Goal: Information Seeking & Learning: Find specific fact

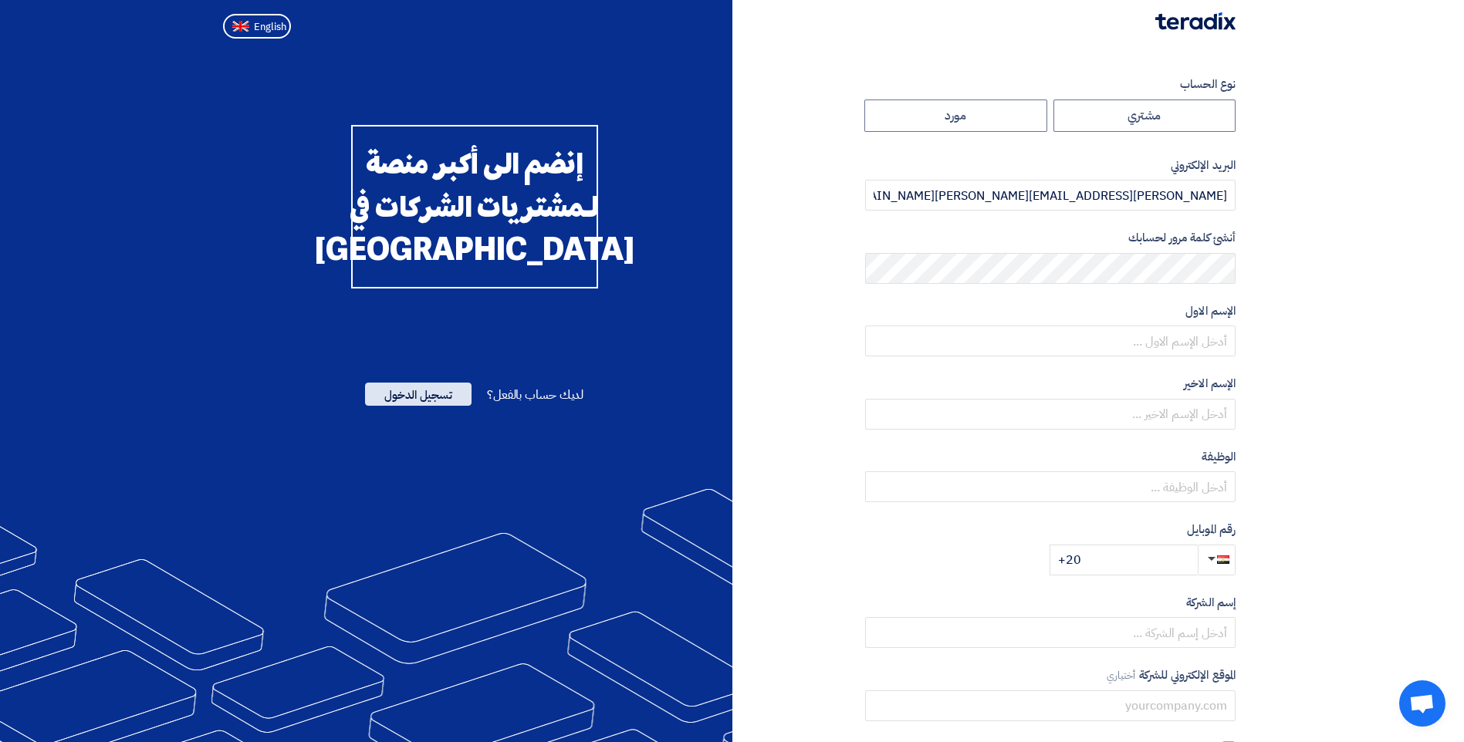
click at [411, 406] on span "تسجيل الدخول" at bounding box center [418, 394] width 106 height 23
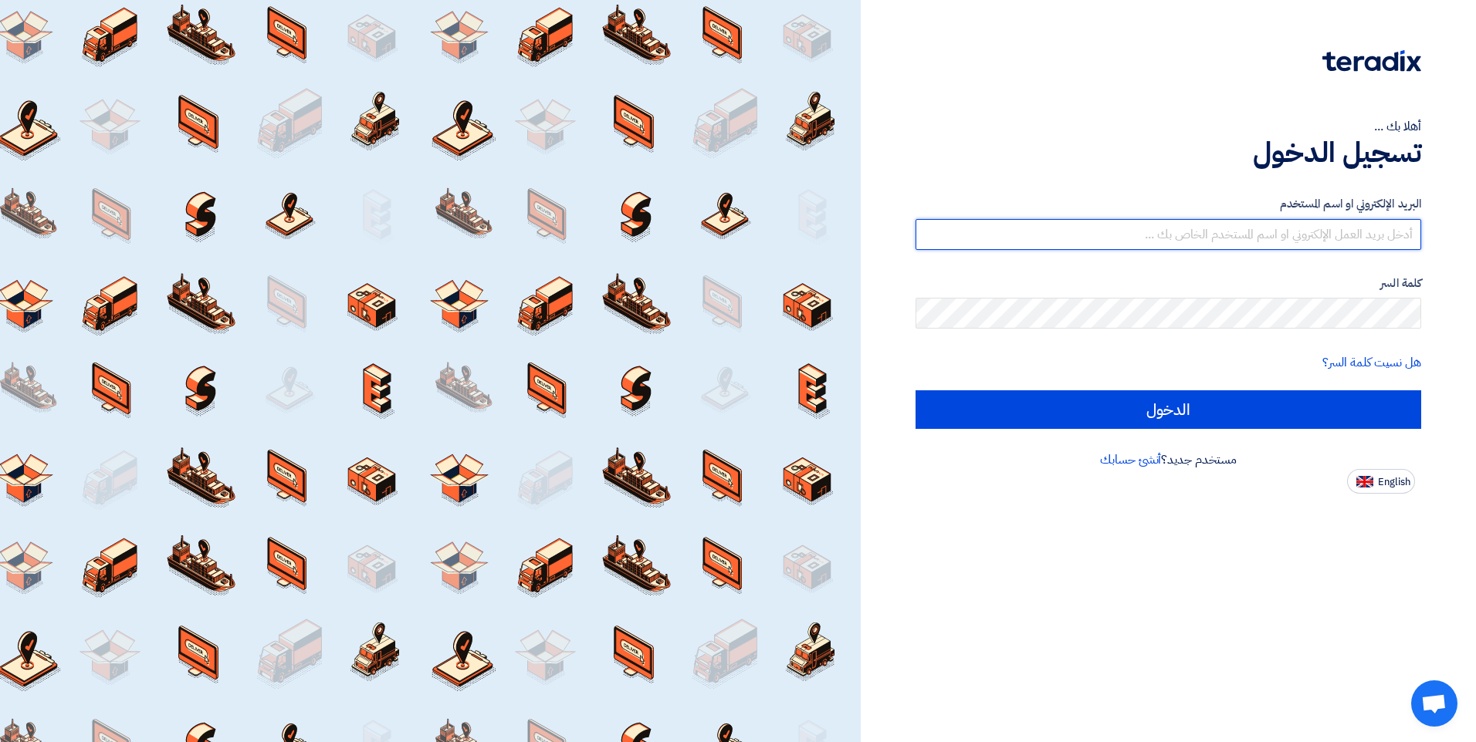
type input "[PERSON_NAME][EMAIL_ADDRESS][PERSON_NAME][DOMAIN_NAME]"
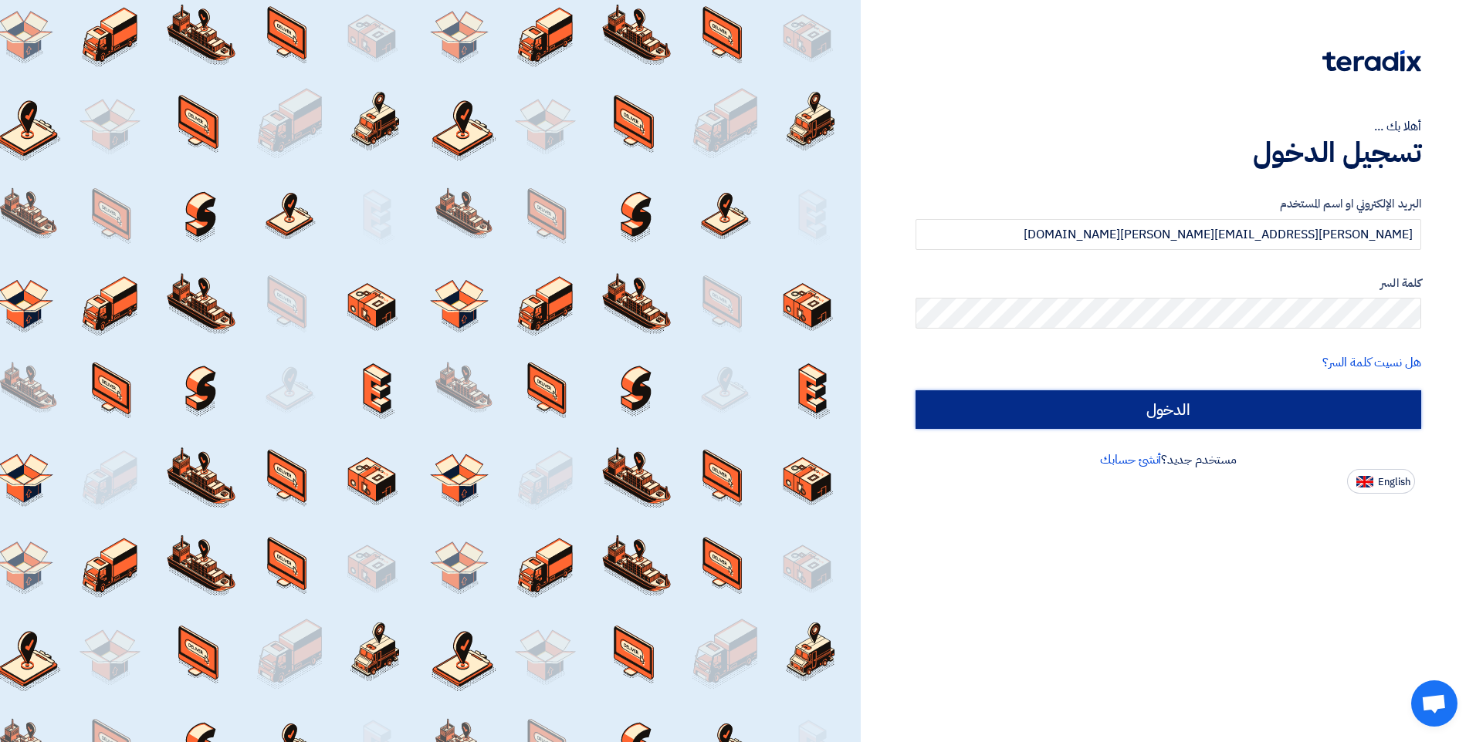
click at [982, 429] on input "الدخول" at bounding box center [1167, 409] width 505 height 39
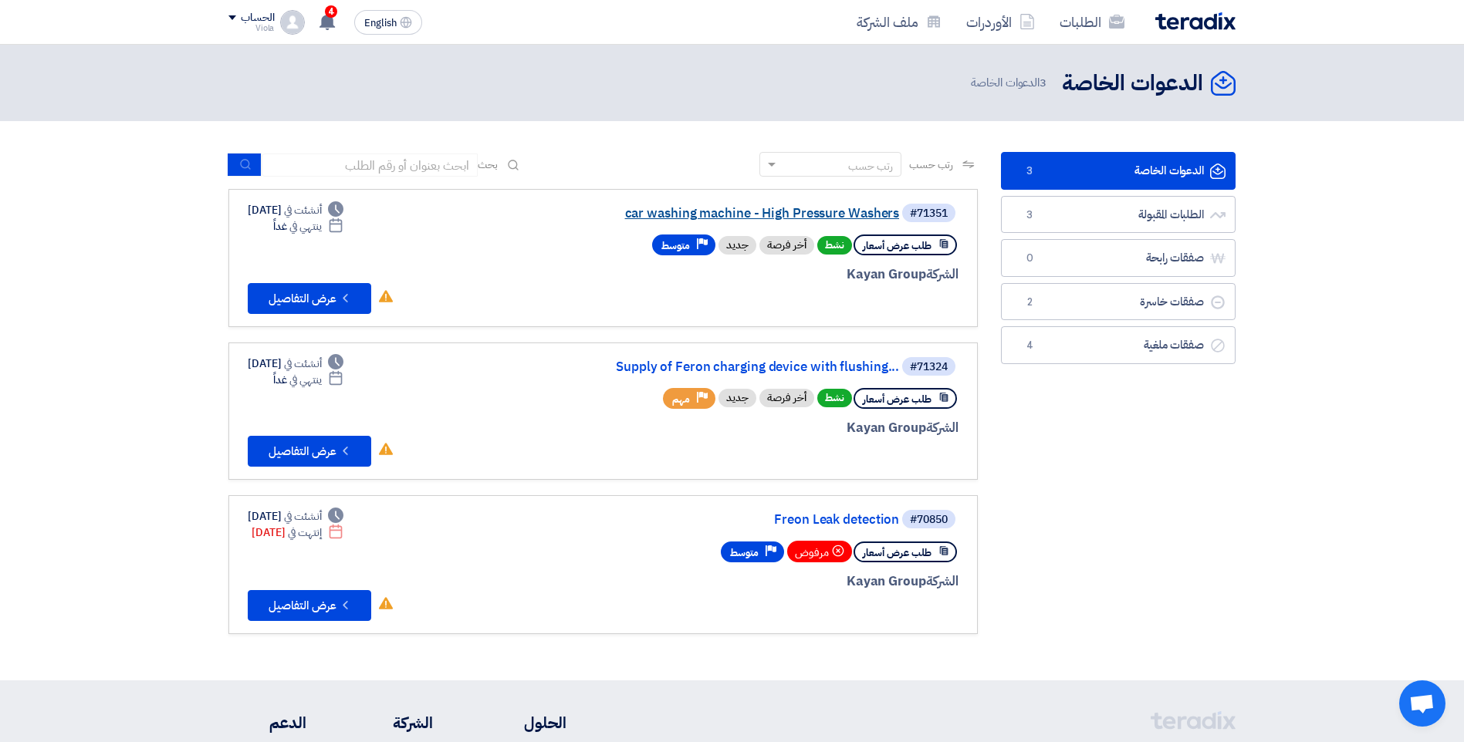
click at [654, 211] on link "car washing machine - High Pressure Washers" at bounding box center [744, 214] width 309 height 14
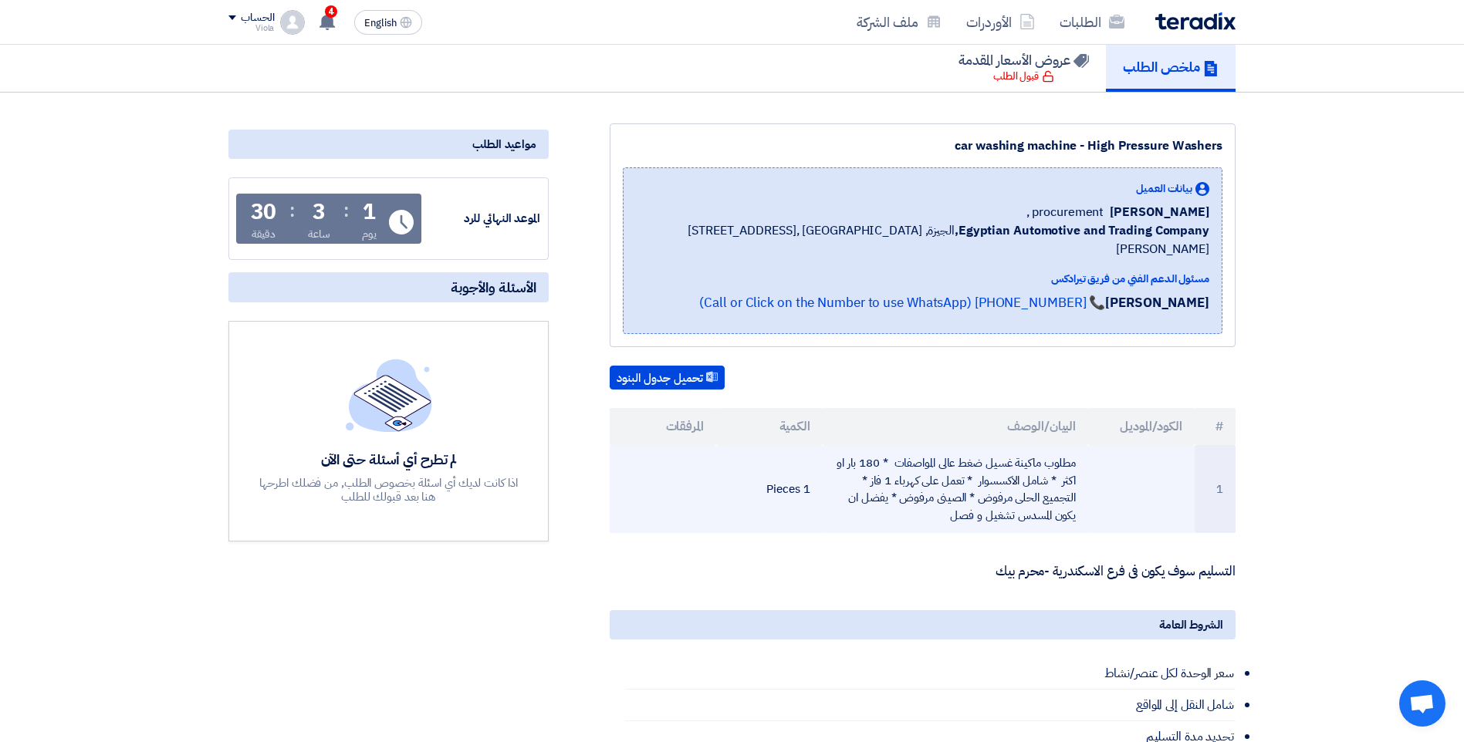
scroll to position [154, 0]
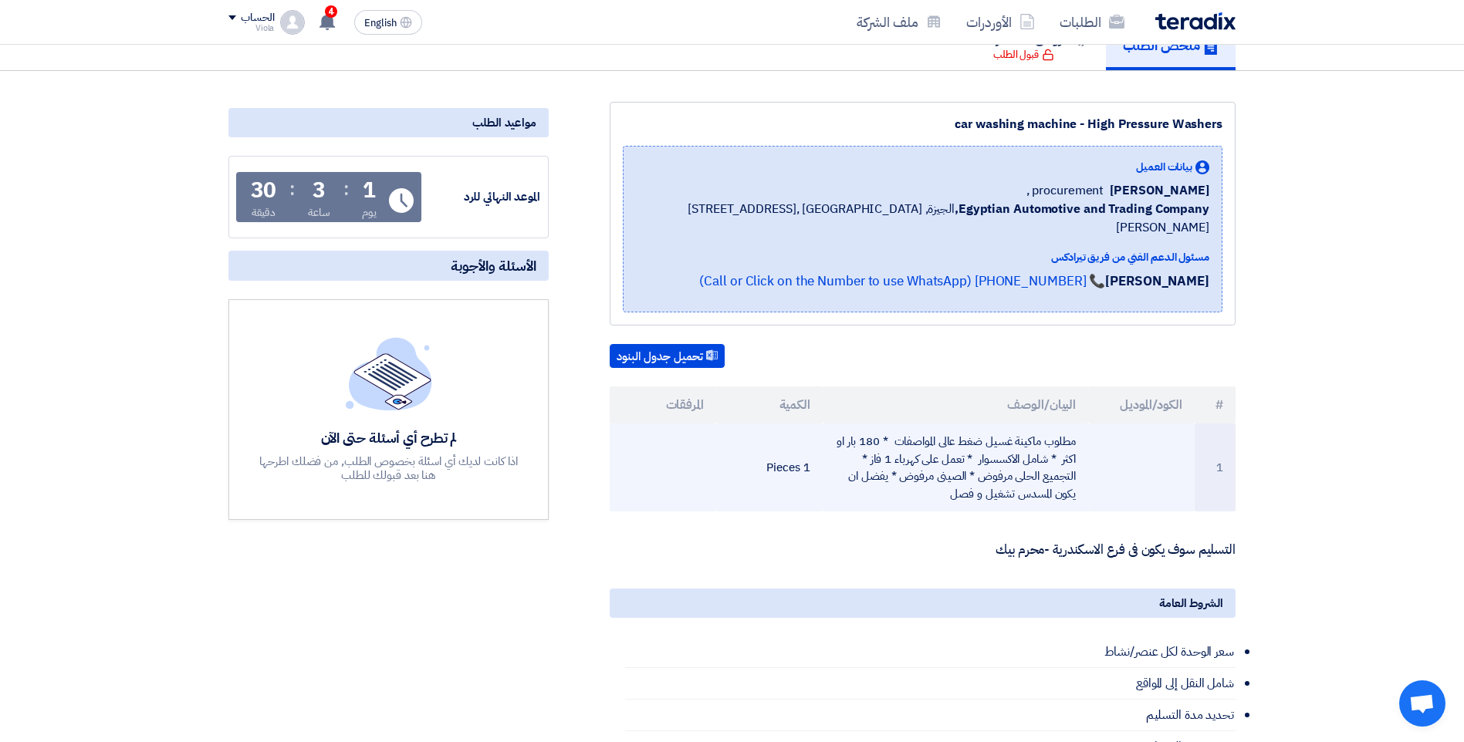
drag, startPoint x: 1078, startPoint y: 420, endPoint x: 949, endPoint y: 473, distance: 139.4
click at [949, 473] on td "مطلوب ماكينة غسيل ضغط عالى المواصفات * 180 بار او اكثر * شامل الاكسسوار * تعمل …" at bounding box center [956, 468] width 266 height 88
drag, startPoint x: 949, startPoint y: 473, endPoint x: 1039, endPoint y: 475, distance: 89.5
copy td "مطلوب ماكينة غسيل ضغط عالى المواصفات * 180 بار او اكثر * شامل الاكسسوار * تعمل …"
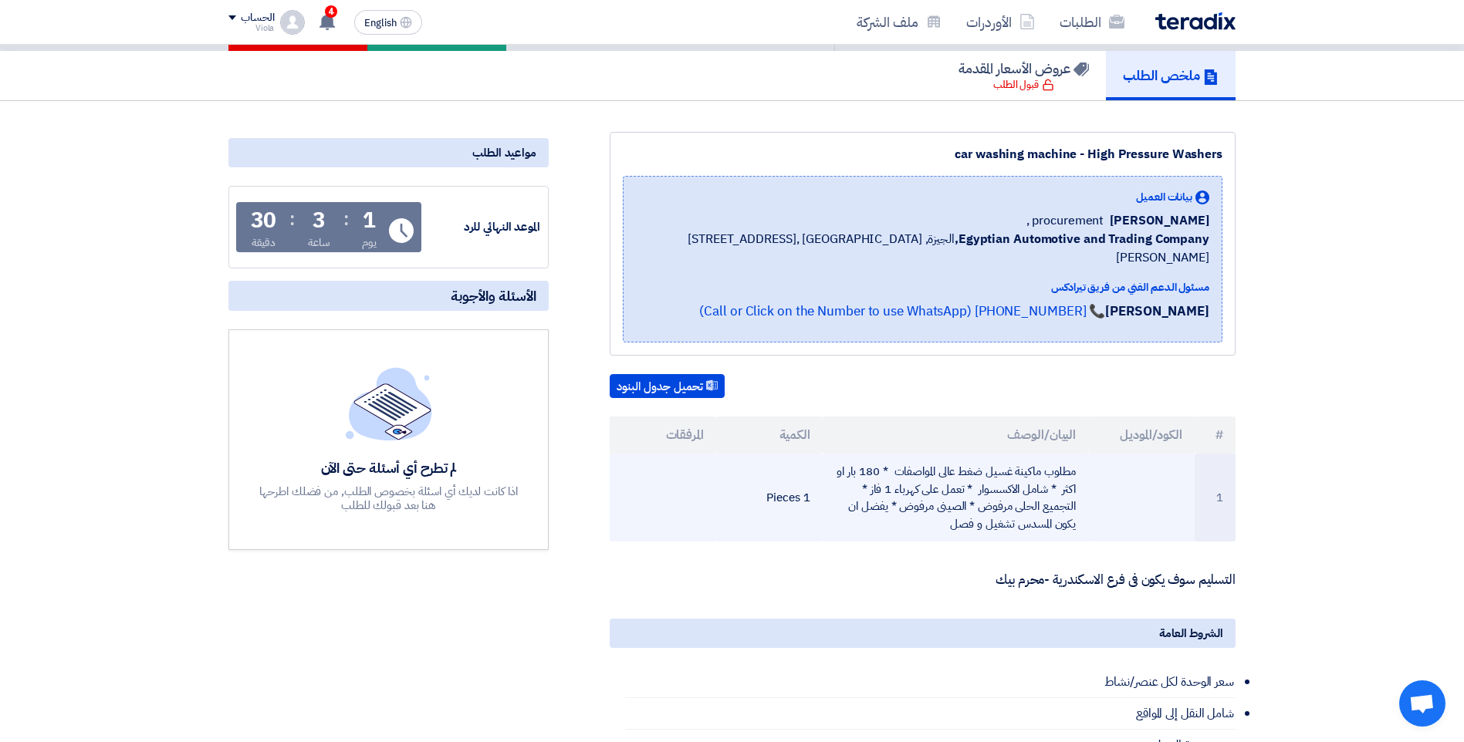
scroll to position [77, 0]
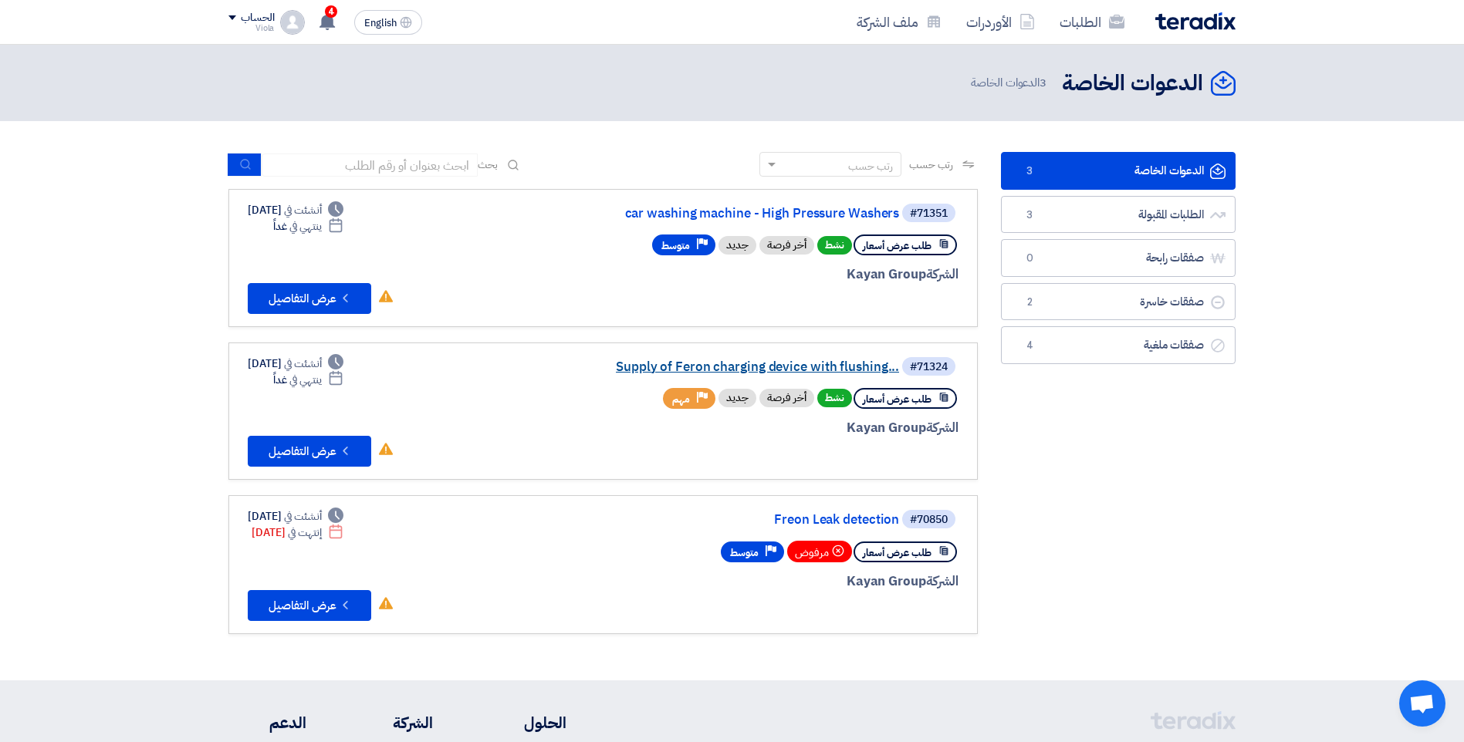
click at [874, 367] on link "Supply of Feron charging device with flushing..." at bounding box center [744, 367] width 309 height 14
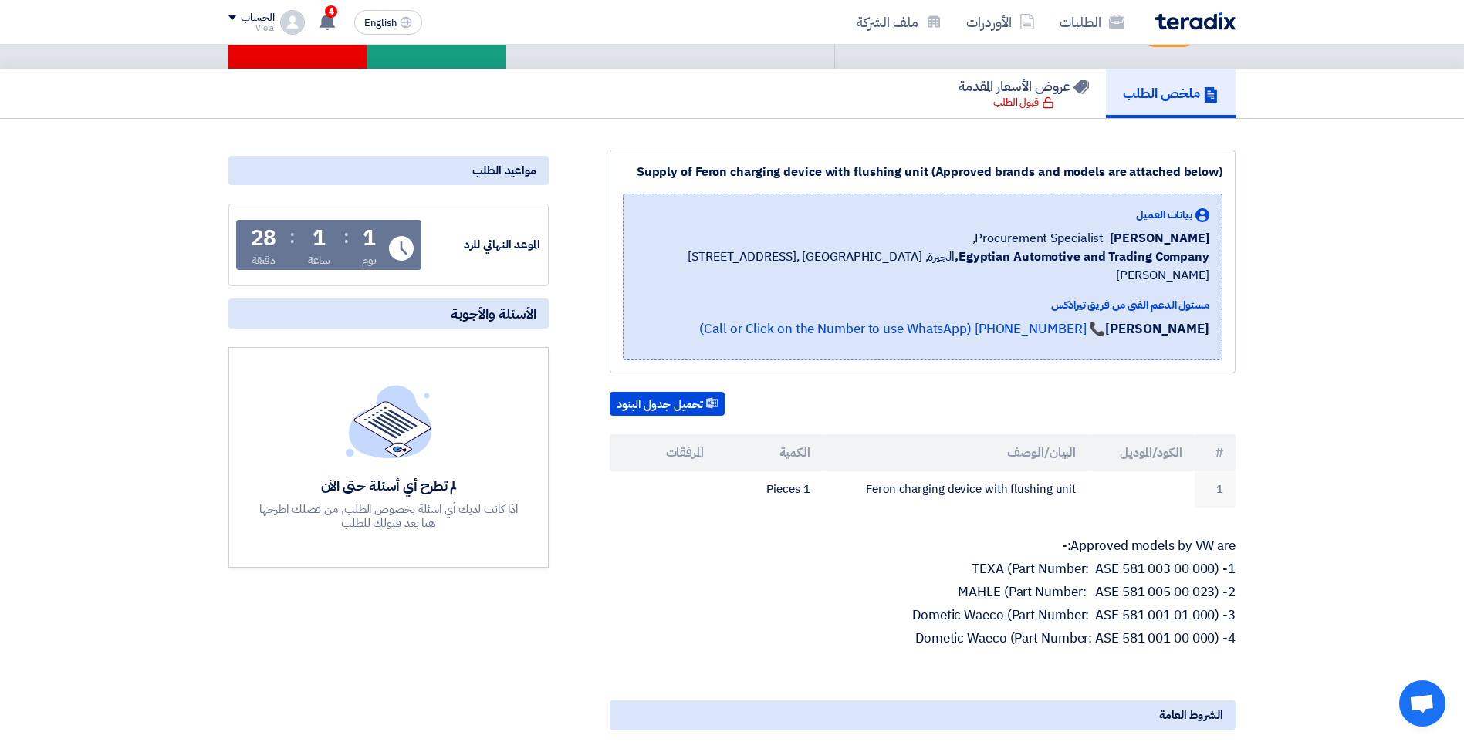
scroll to position [309, 0]
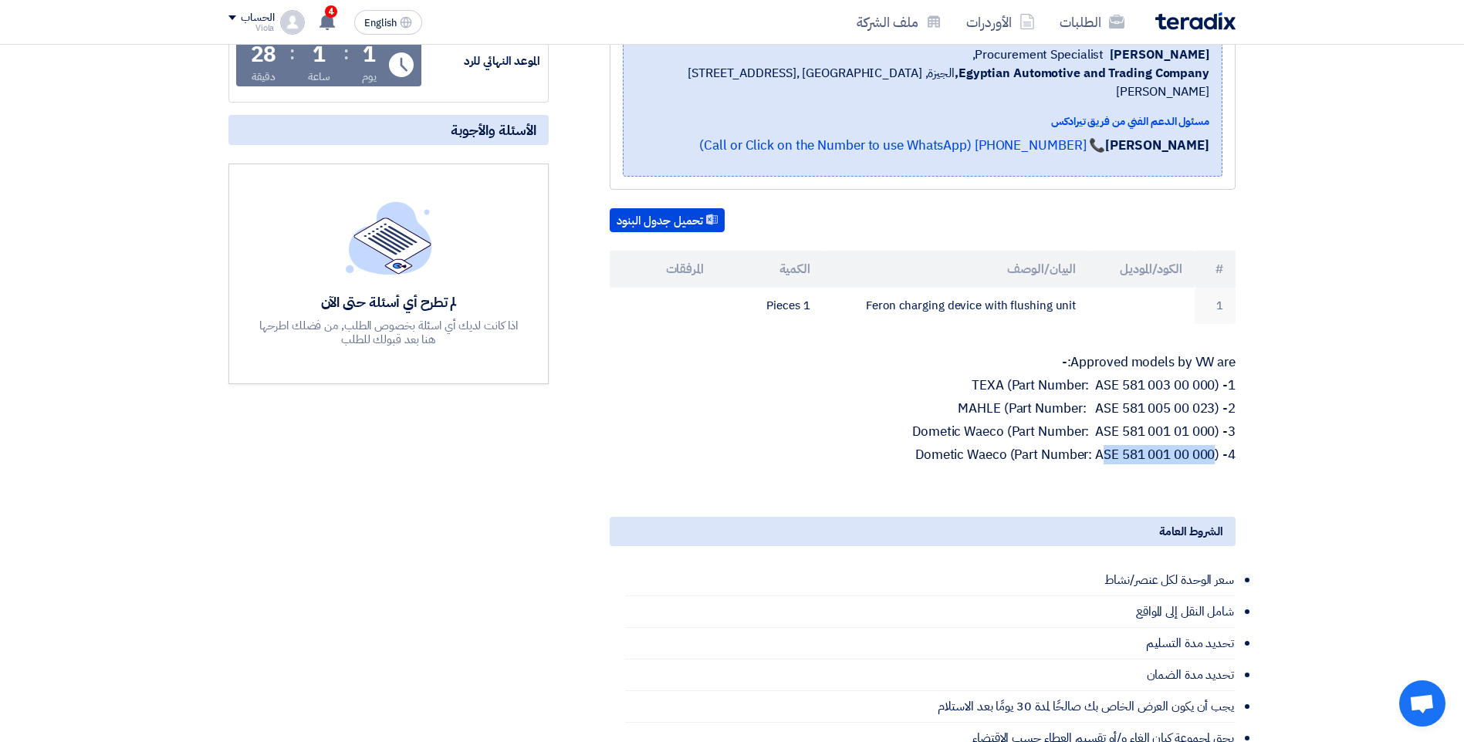
drag, startPoint x: 1099, startPoint y: 439, endPoint x: 1213, endPoint y: 431, distance: 114.5
click at [1213, 448] on p "4- Dometic Waeco (Part Number: ASE 581 001 00 000)" at bounding box center [923, 455] width 626 height 15
drag, startPoint x: 1213, startPoint y: 431, endPoint x: 1200, endPoint y: 436, distance: 14.2
drag, startPoint x: 1200, startPoint y: 436, endPoint x: 1180, endPoint y: 442, distance: 21.0
click at [1180, 448] on p "4- Dometic Waeco (Part Number: ASE 581 001 00 000)" at bounding box center [923, 455] width 626 height 15
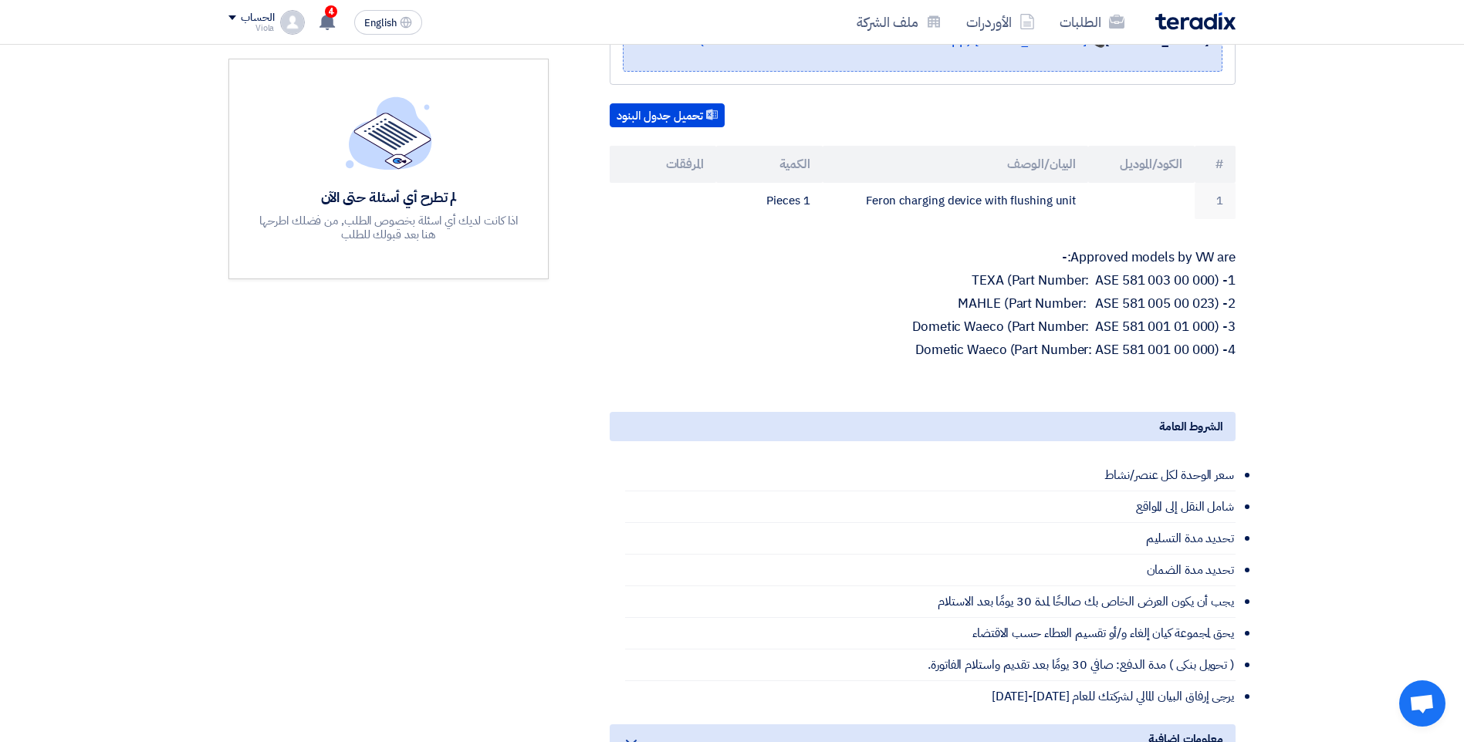
scroll to position [232, 0]
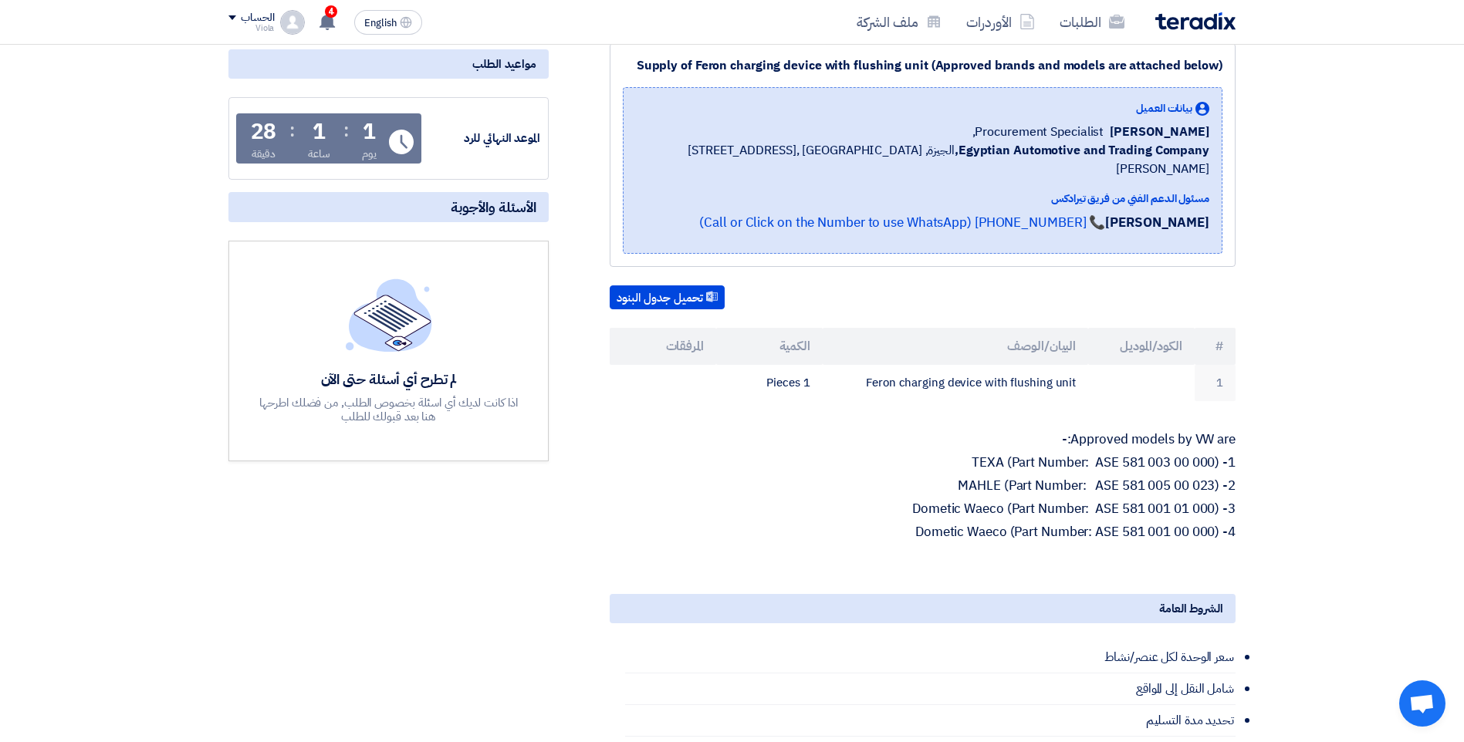
drag, startPoint x: 873, startPoint y: 368, endPoint x: 973, endPoint y: 433, distance: 119.4
click at [973, 433] on div "Supply of Feron charging device with flushing unit (Approved brands and models …" at bounding box center [903, 571] width 687 height 1056
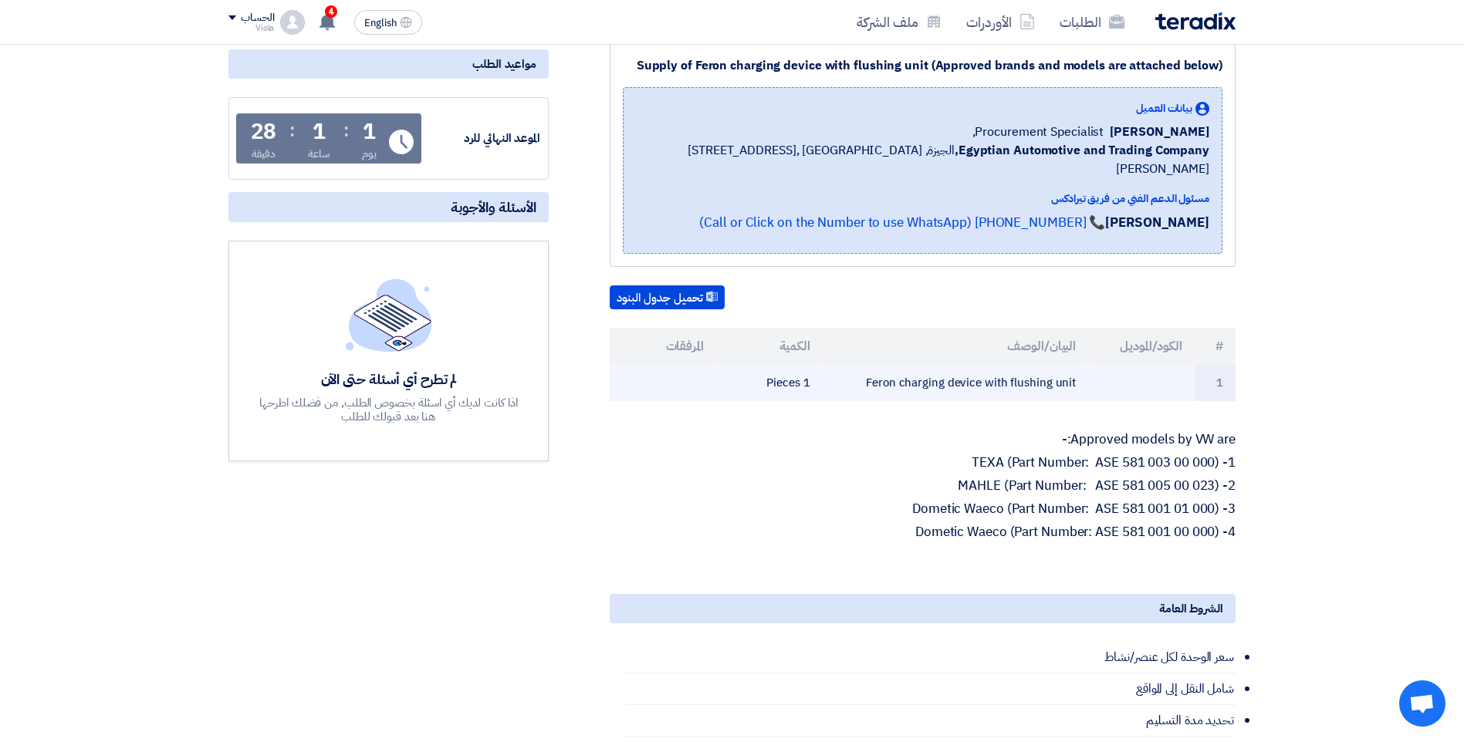
drag, startPoint x: 973, startPoint y: 433, endPoint x: 789, endPoint y: 370, distance: 194.7
click at [825, 369] on td "Feron charging device with flushing unit" at bounding box center [956, 383] width 266 height 36
drag, startPoint x: 771, startPoint y: 360, endPoint x: 868, endPoint y: 364, distance: 97.3
click at [868, 365] on tr "1 Feron charging device with flushing unit 1 Pieces" at bounding box center [923, 383] width 626 height 36
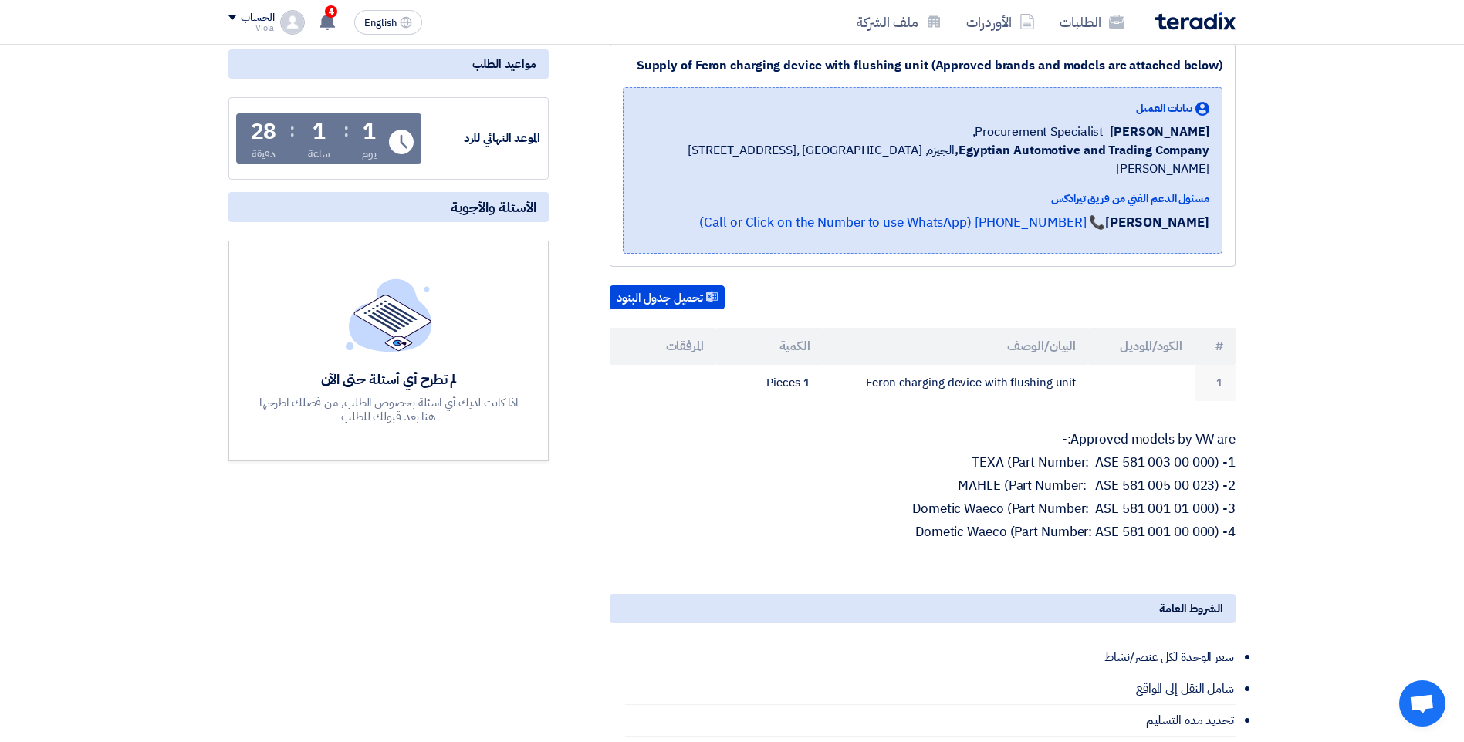
drag, startPoint x: 868, startPoint y: 364, endPoint x: 904, endPoint y: 429, distance: 73.9
click at [904, 432] on div "Approved models by VW are:- 1- TEXA (Part Number: ASE 581 003 00 000) 2- [PERSO…" at bounding box center [923, 497] width 626 height 131
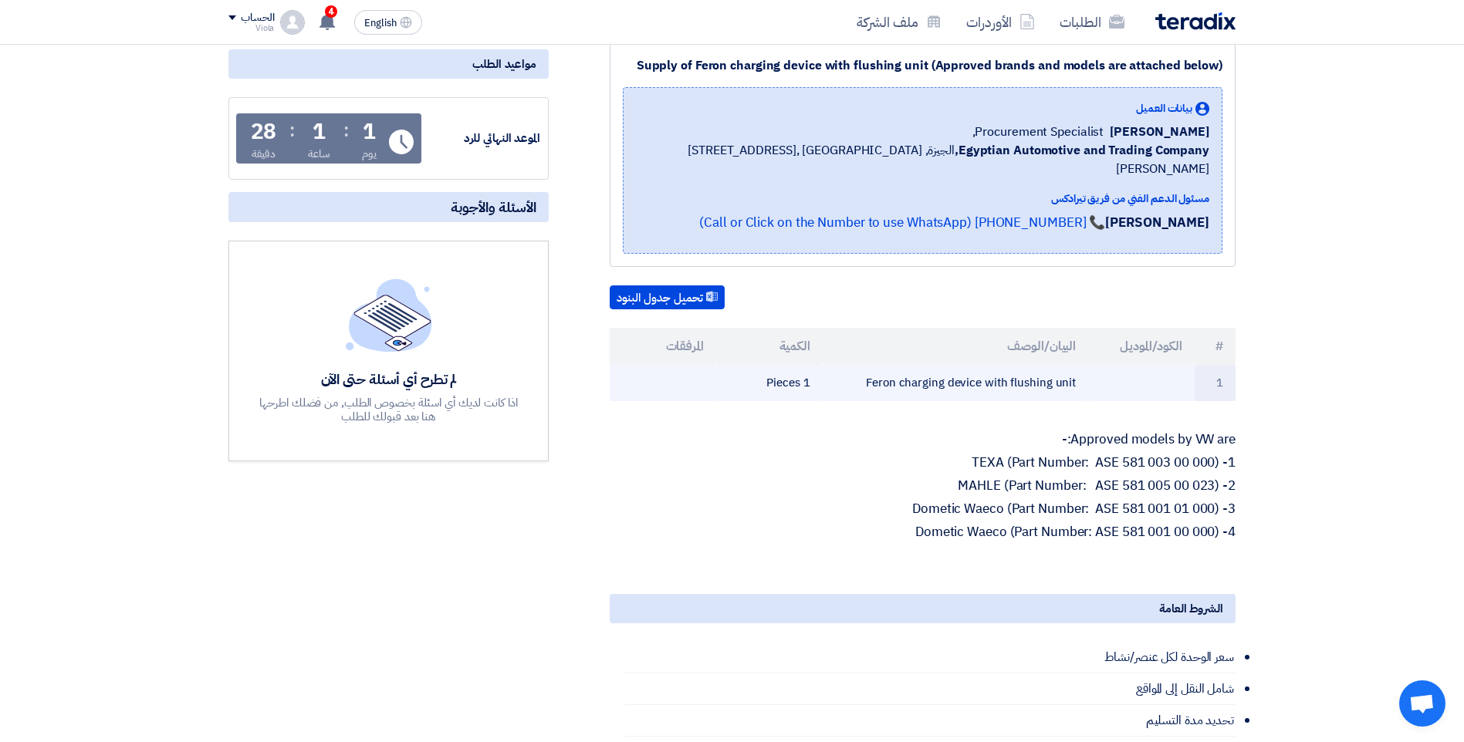
drag, startPoint x: 874, startPoint y: 363, endPoint x: 1073, endPoint y: 364, distance: 199.1
click at [1073, 365] on td "Feron charging device with flushing unit" at bounding box center [956, 383] width 266 height 36
copy td "Feron charging device with flushing uni"
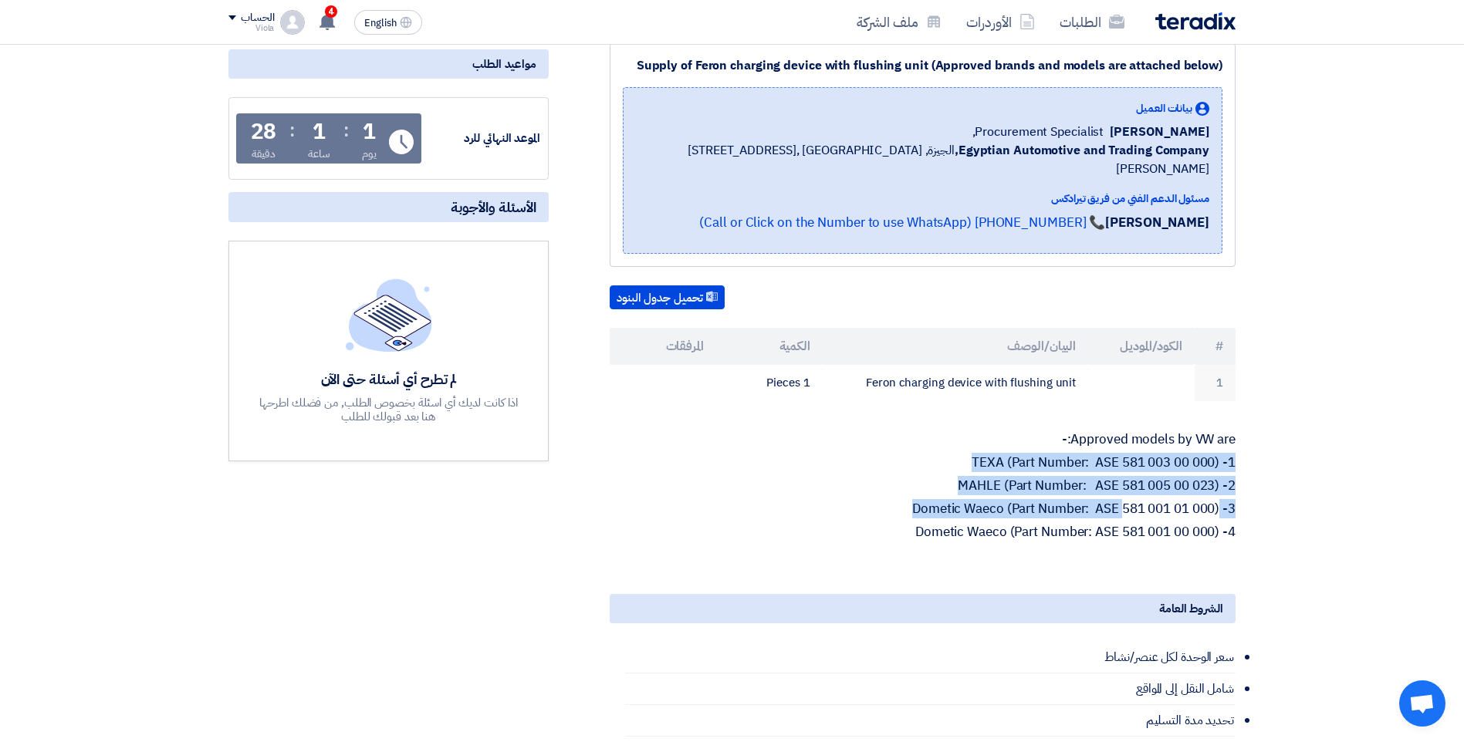
drag, startPoint x: 1058, startPoint y: 419, endPoint x: 1119, endPoint y: 478, distance: 84.6
click at [1119, 478] on div "Approved models by VW are:- 1- TEXA (Part Number: ASE 581 003 00 000) 2- [PERSO…" at bounding box center [923, 497] width 626 height 131
drag, startPoint x: 1119, startPoint y: 478, endPoint x: 1074, endPoint y: 434, distance: 62.2
click at [1074, 455] on p "1- TEXA (Part Number: ASE 581 003 00 000)" at bounding box center [923, 462] width 626 height 15
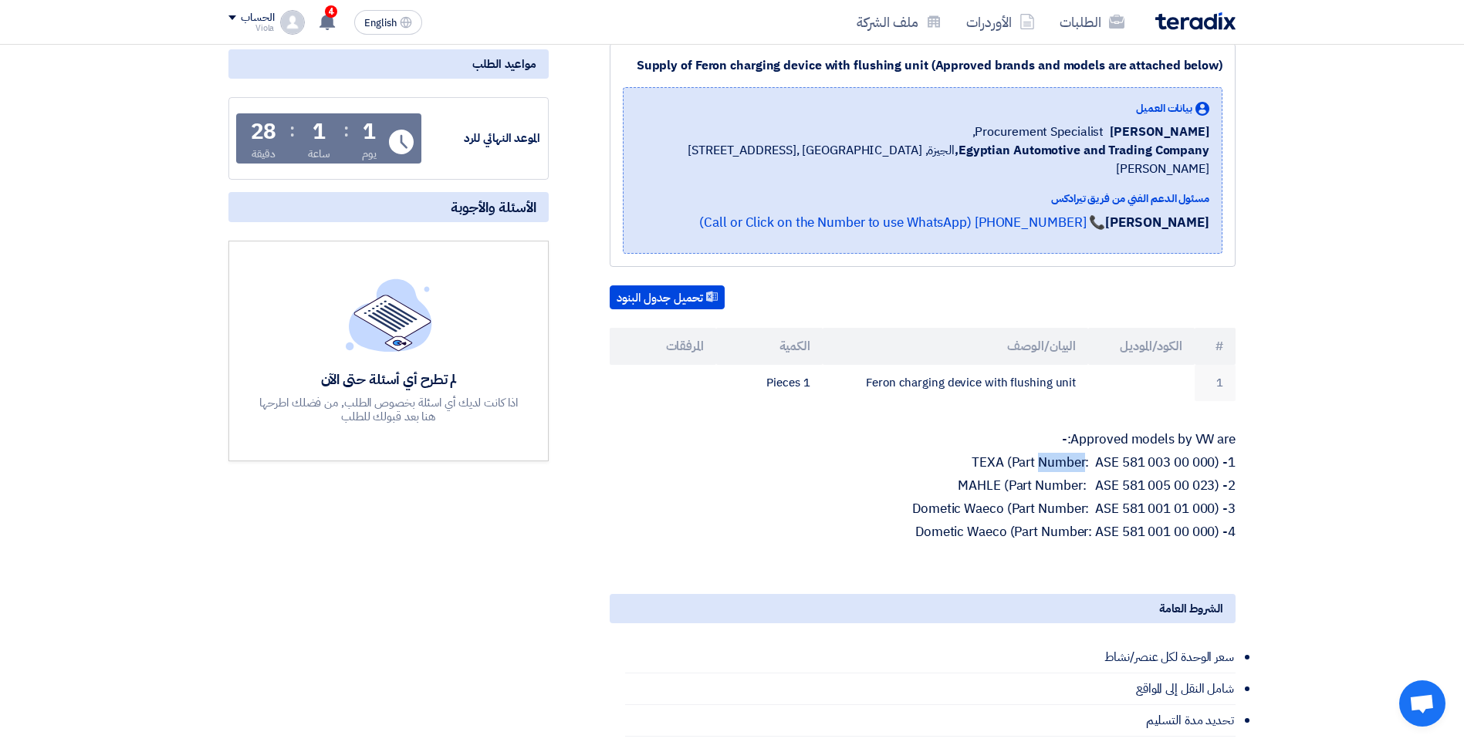
click at [1074, 455] on p "1- TEXA (Part Number: ASE 581 003 00 000)" at bounding box center [923, 462] width 626 height 15
click at [1077, 432] on p "Approved models by VW are:-" at bounding box center [923, 439] width 626 height 15
drag, startPoint x: 1075, startPoint y: 420, endPoint x: 1090, endPoint y: 418, distance: 15.5
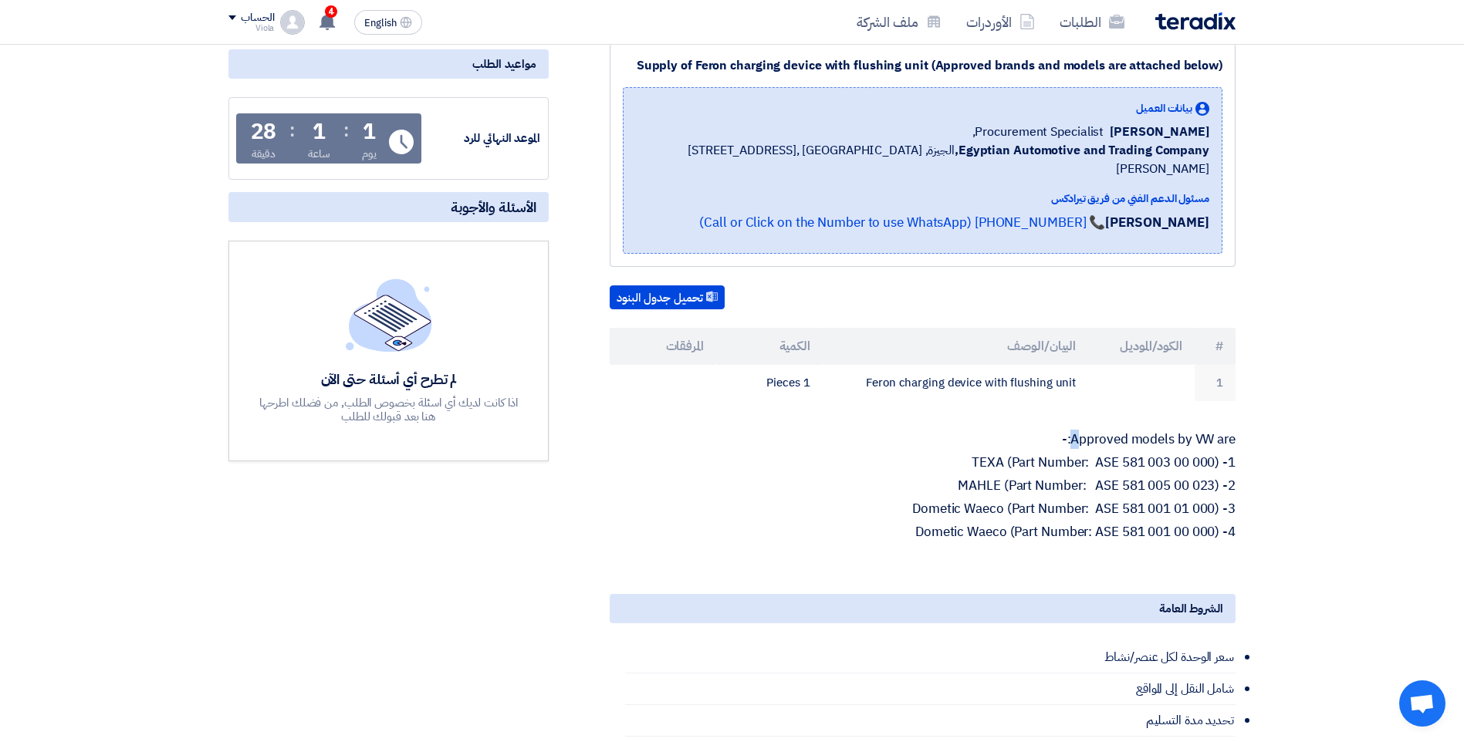
click at [1090, 432] on p "Approved models by VW are:-" at bounding box center [923, 439] width 626 height 15
drag, startPoint x: 1090, startPoint y: 418, endPoint x: 1206, endPoint y: 424, distance: 115.9
click at [1206, 432] on p "Approved models by VW are:-" at bounding box center [923, 439] width 626 height 15
drag, startPoint x: 1206, startPoint y: 424, endPoint x: 1102, endPoint y: 425, distance: 104.2
click at [1110, 432] on p "Approved models by VW are:-" at bounding box center [923, 439] width 626 height 15
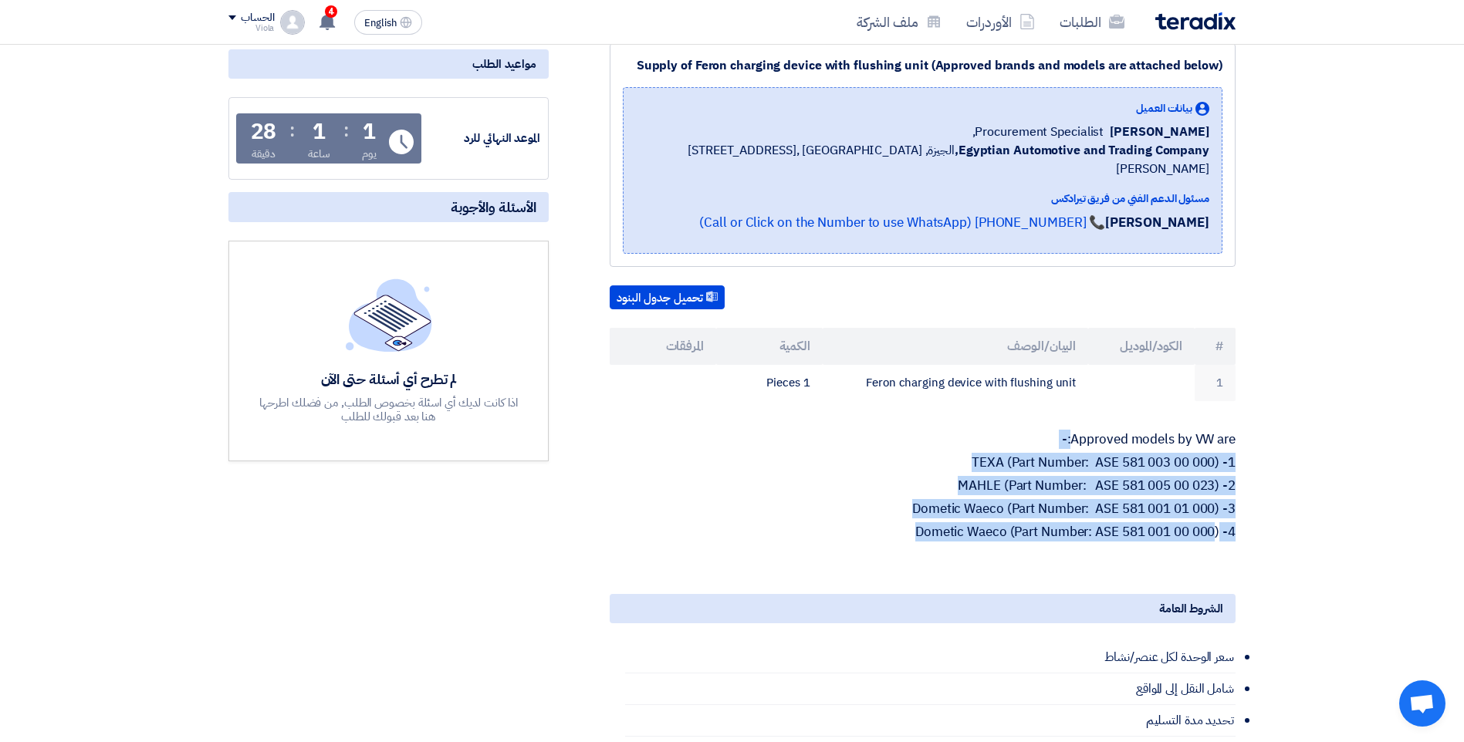
drag, startPoint x: 1073, startPoint y: 421, endPoint x: 1215, endPoint y: 517, distance: 171.7
click at [1215, 517] on div "Approved models by VW are:- 1- TEXA (Part Number: ASE 581 003 00 000) 2- [PERSO…" at bounding box center [923, 497] width 626 height 131
copy div ":- 1- TEXA (Part Number: ASE 581 003 00 000) 2- [PERSON_NAME] (Part Number: ASE…"
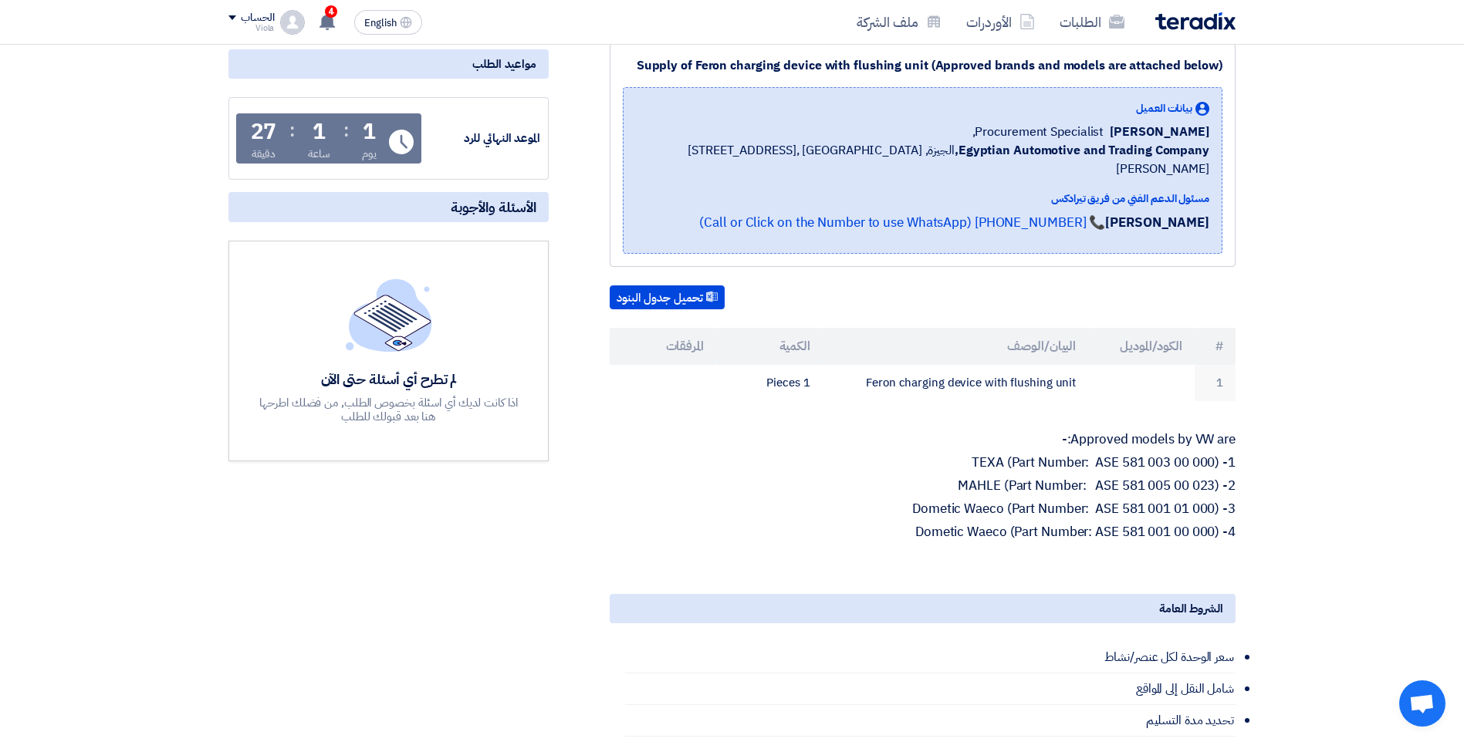
click at [1117, 432] on p "Approved models by VW are:-" at bounding box center [923, 439] width 626 height 15
copy p "Approved models by VW are:-"
